Goal: Understand site structure: Understand site structure

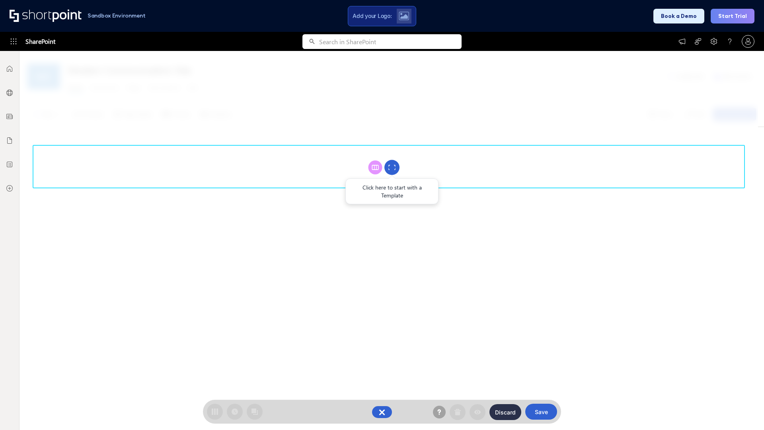
click at [392, 167] on circle at bounding box center [391, 167] width 15 height 15
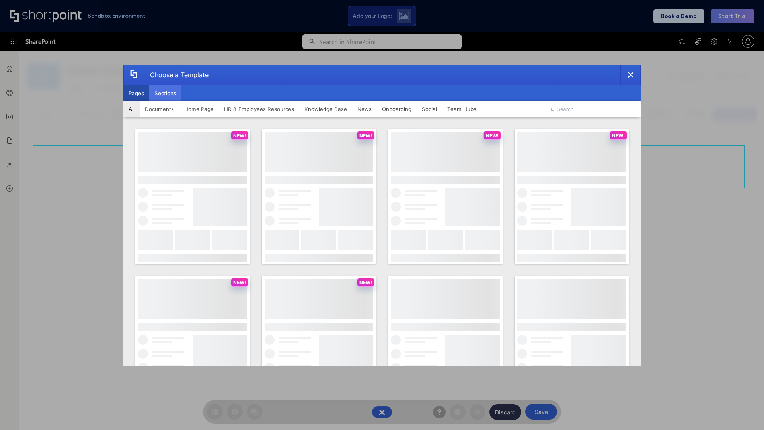
click at [165, 93] on button "Sections" at bounding box center [165, 93] width 32 height 16
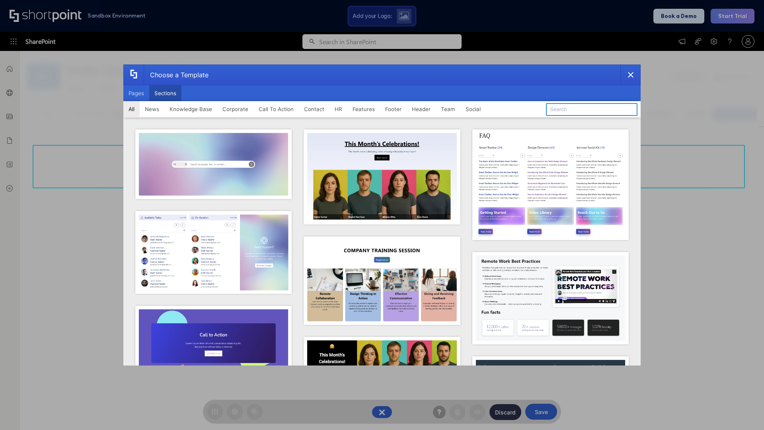
type input "Header 1"
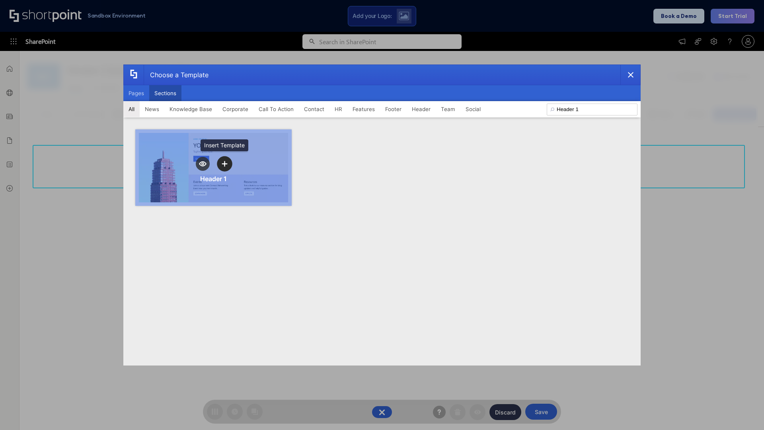
click at [224, 164] on icon "template selector" at bounding box center [225, 164] width 6 height 6
